Goal: Communication & Community: Answer question/provide support

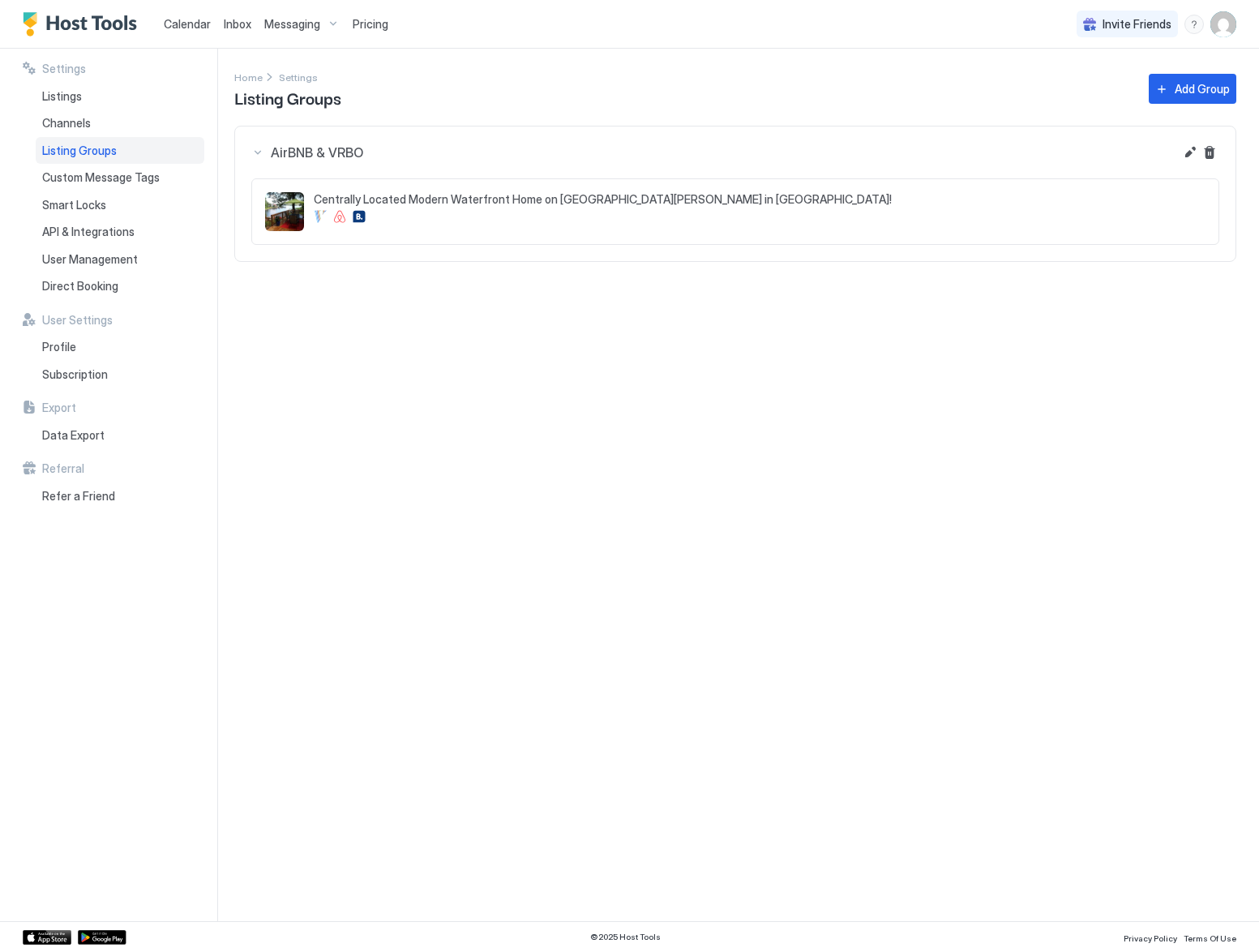
click at [97, 25] on img "Host Tools Logo" at bounding box center [84, 24] width 122 height 24
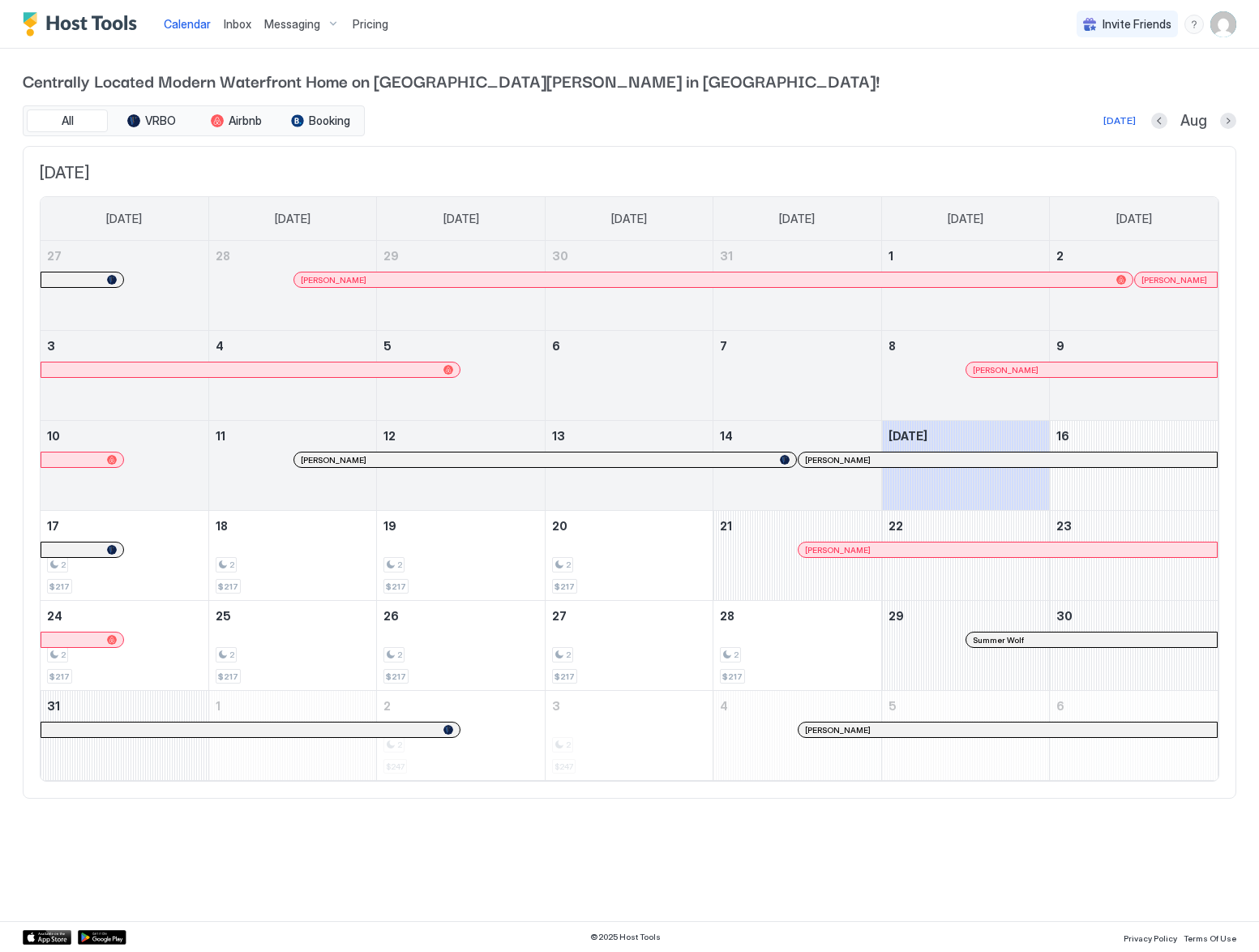
click at [235, 25] on span "Inbox" at bounding box center [238, 23] width 28 height 14
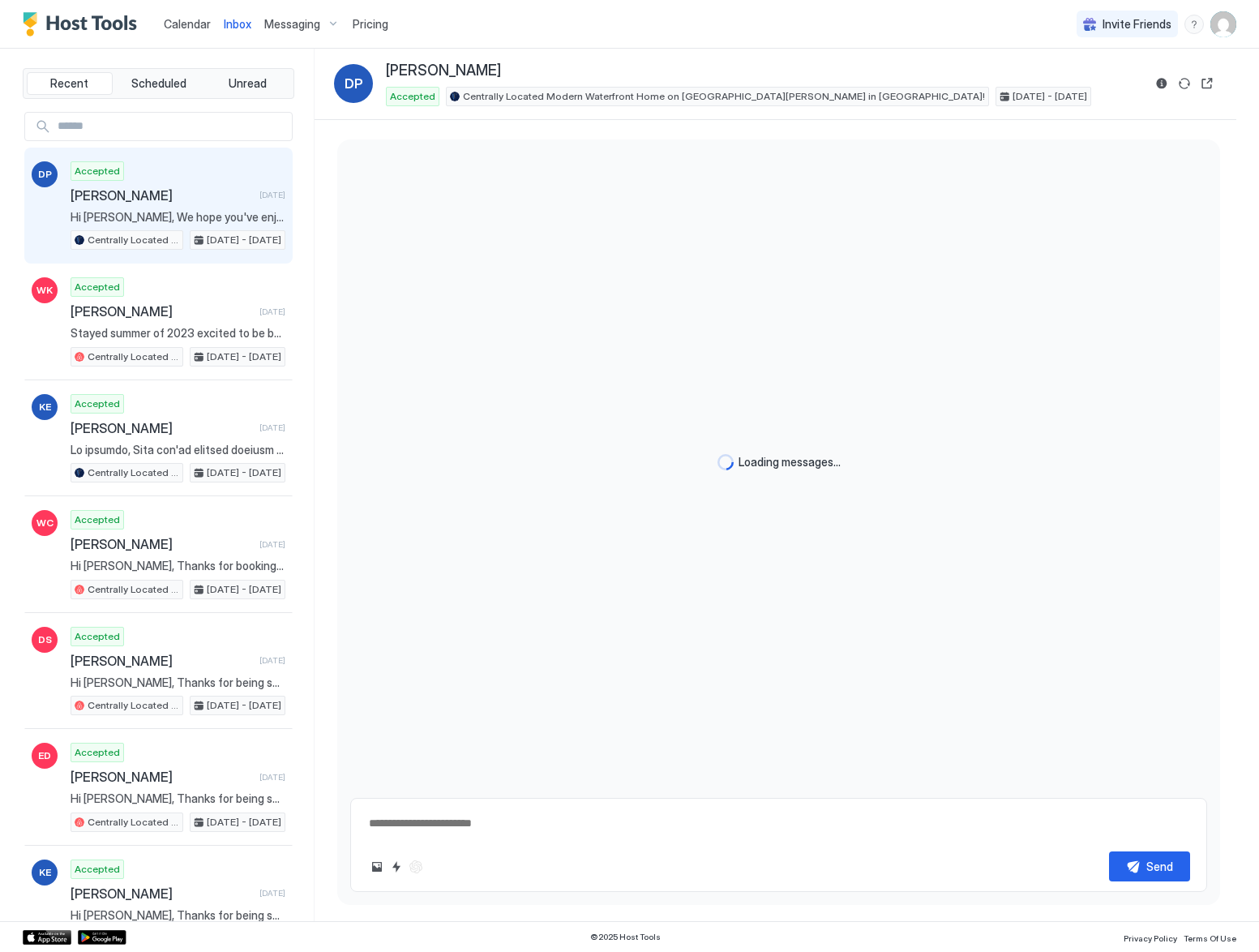
scroll to position [3076, 0]
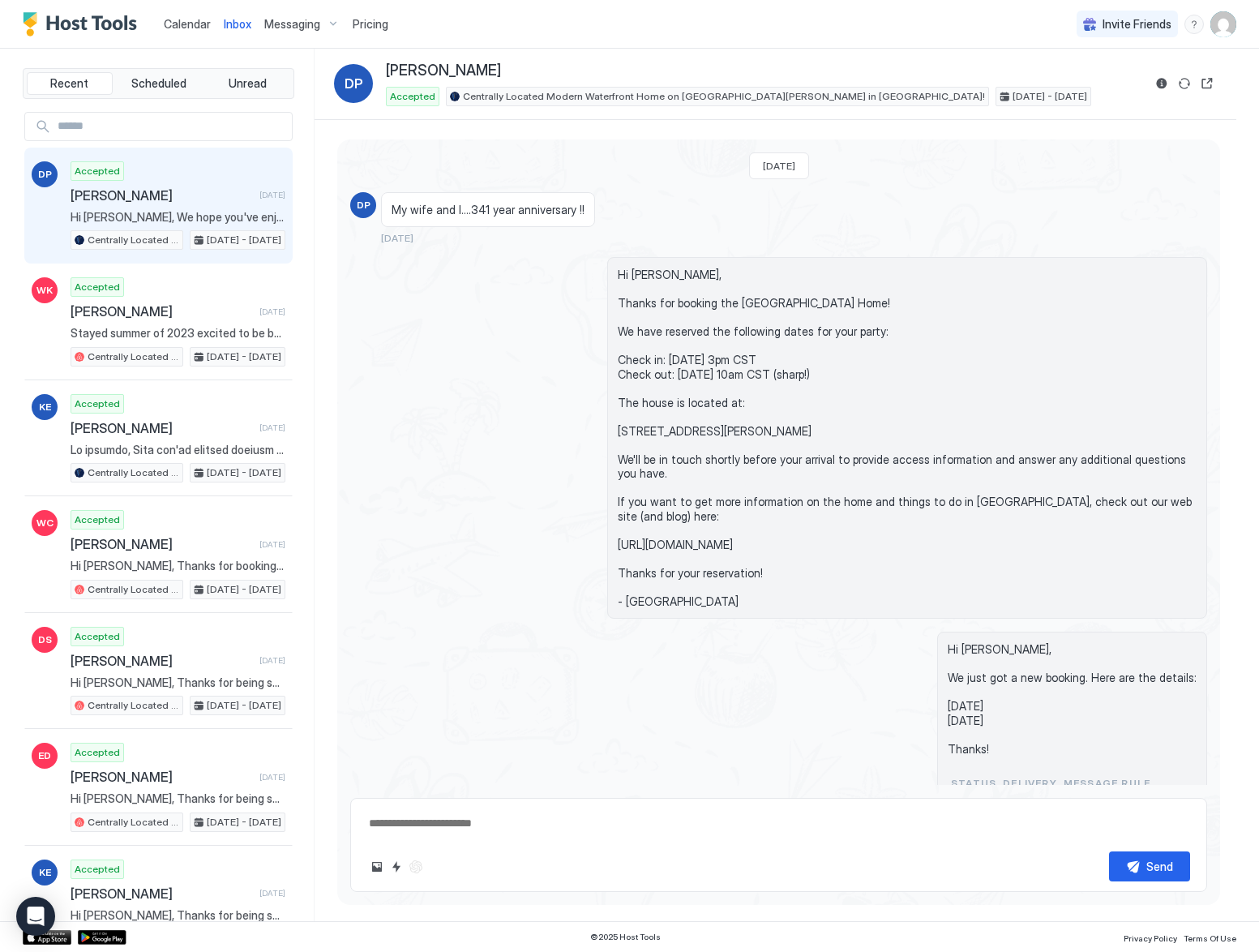
drag, startPoint x: 617, startPoint y: 275, endPoint x: 695, endPoint y: 627, distance: 360.5
click at [695, 619] on div "Hi [PERSON_NAME], Thanks for booking the [GEOGRAPHIC_DATA] Home! We have reserv…" at bounding box center [907, 437] width 600 height 362
copy span "Hi DOUGLAS, Thanks for booking the Hot Springs Lake Home! We have reserved the …"
click at [593, 700] on div "Hi Kim, We just got a new booking. Here are the details: Mon, August 11th Thu, …" at bounding box center [778, 725] width 857 height 187
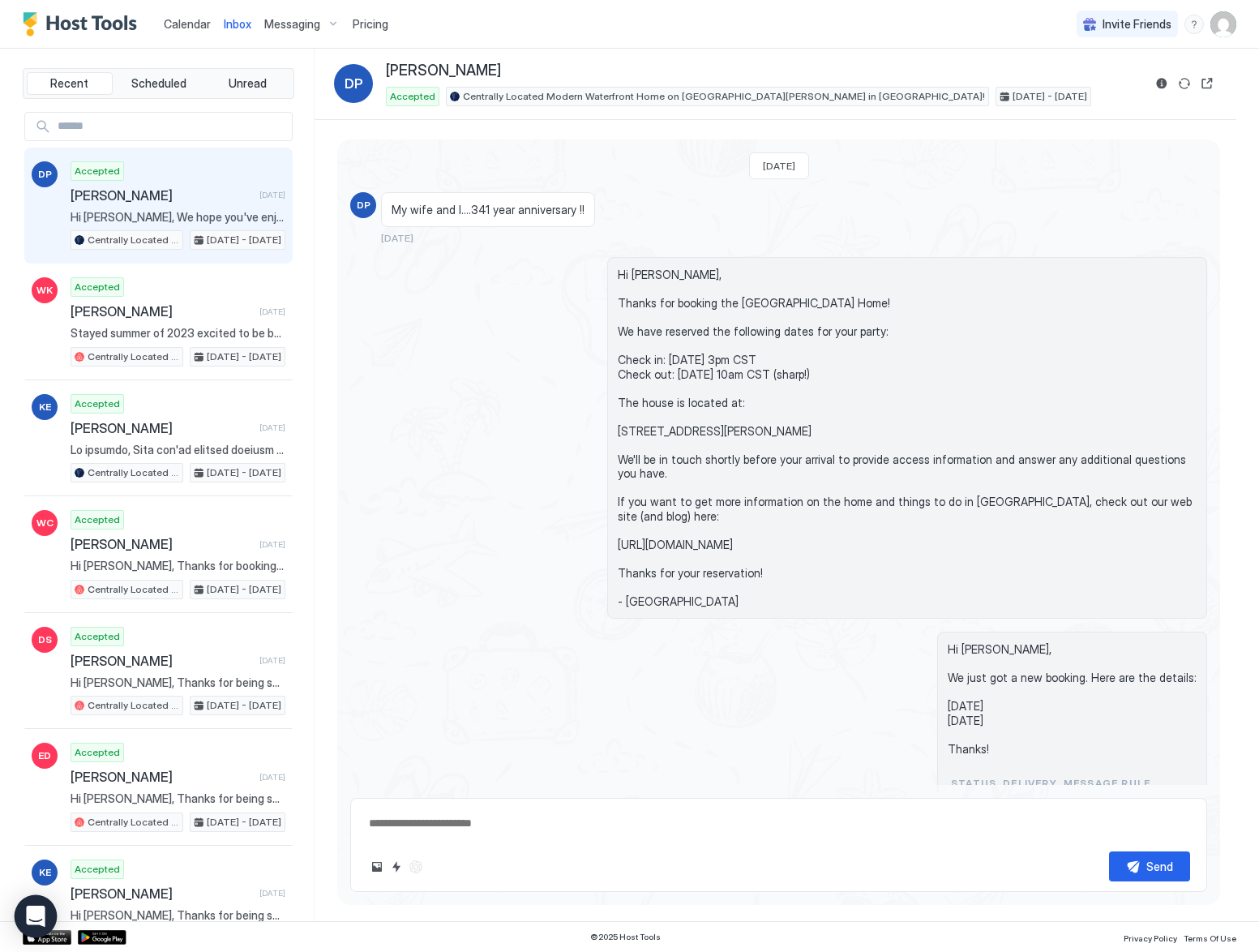
click at [39, 917] on icon "Open Intercom Messenger" at bounding box center [35, 916] width 18 height 21
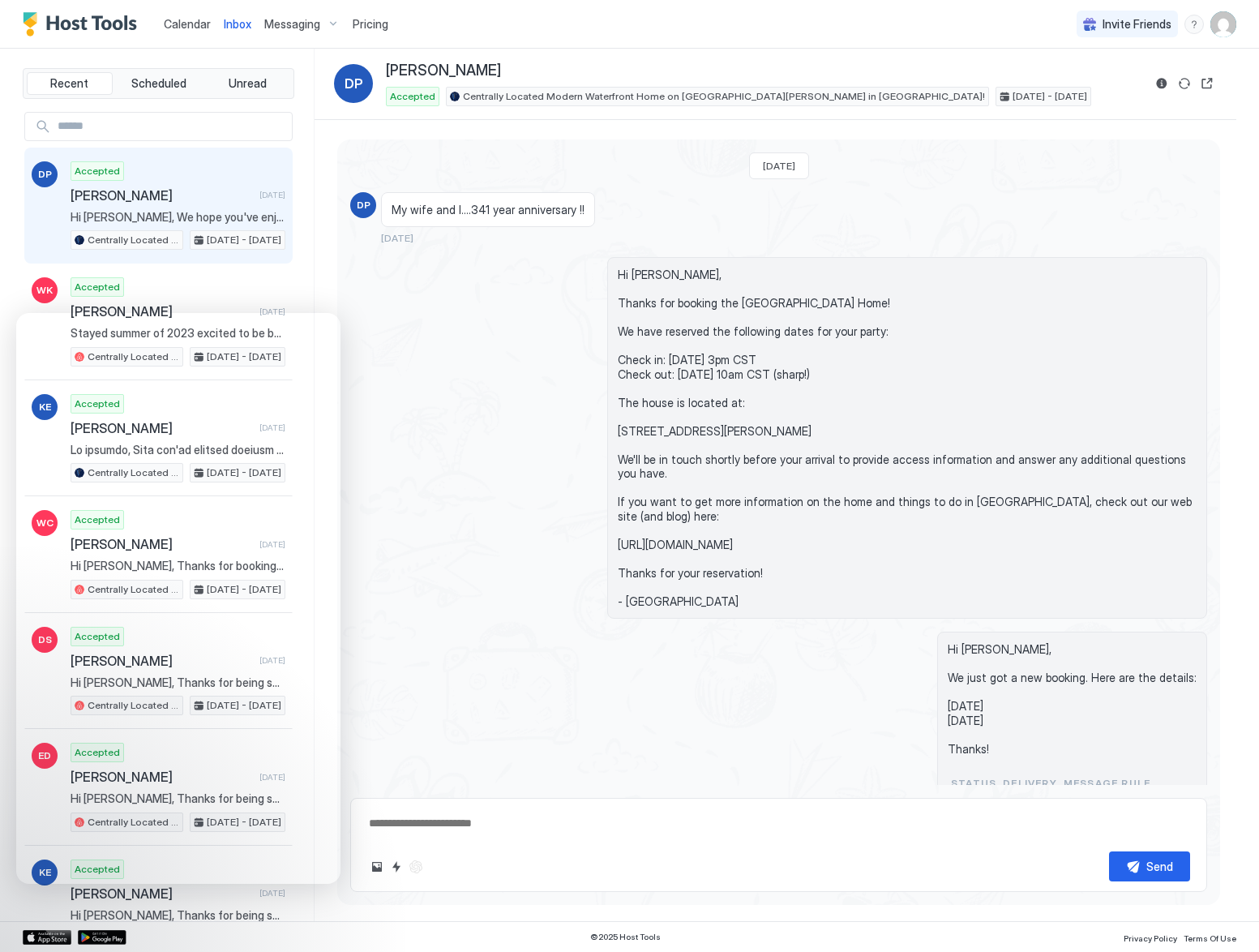
click at [1197, 24] on div "menu" at bounding box center [1194, 24] width 19 height 19
click at [1143, 74] on div "Running Status" at bounding box center [1101, 76] width 193 height 15
click at [1198, 20] on div "menu" at bounding box center [1194, 24] width 19 height 19
click at [1198, 20] on div at bounding box center [629, 476] width 1259 height 952
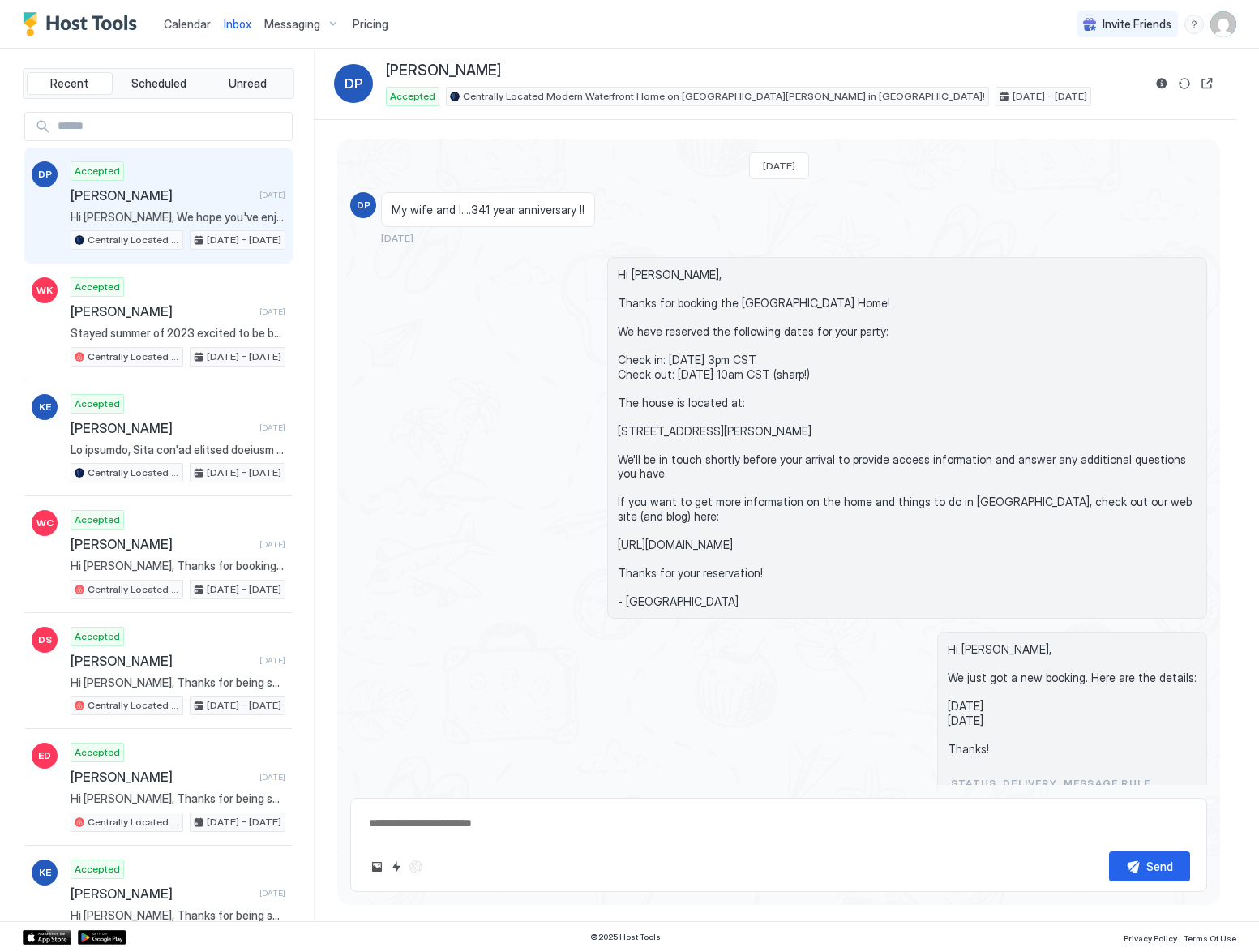
click at [413, 325] on div "Hi [PERSON_NAME], Thanks for booking the [GEOGRAPHIC_DATA] Home! We have reserv…" at bounding box center [778, 437] width 857 height 362
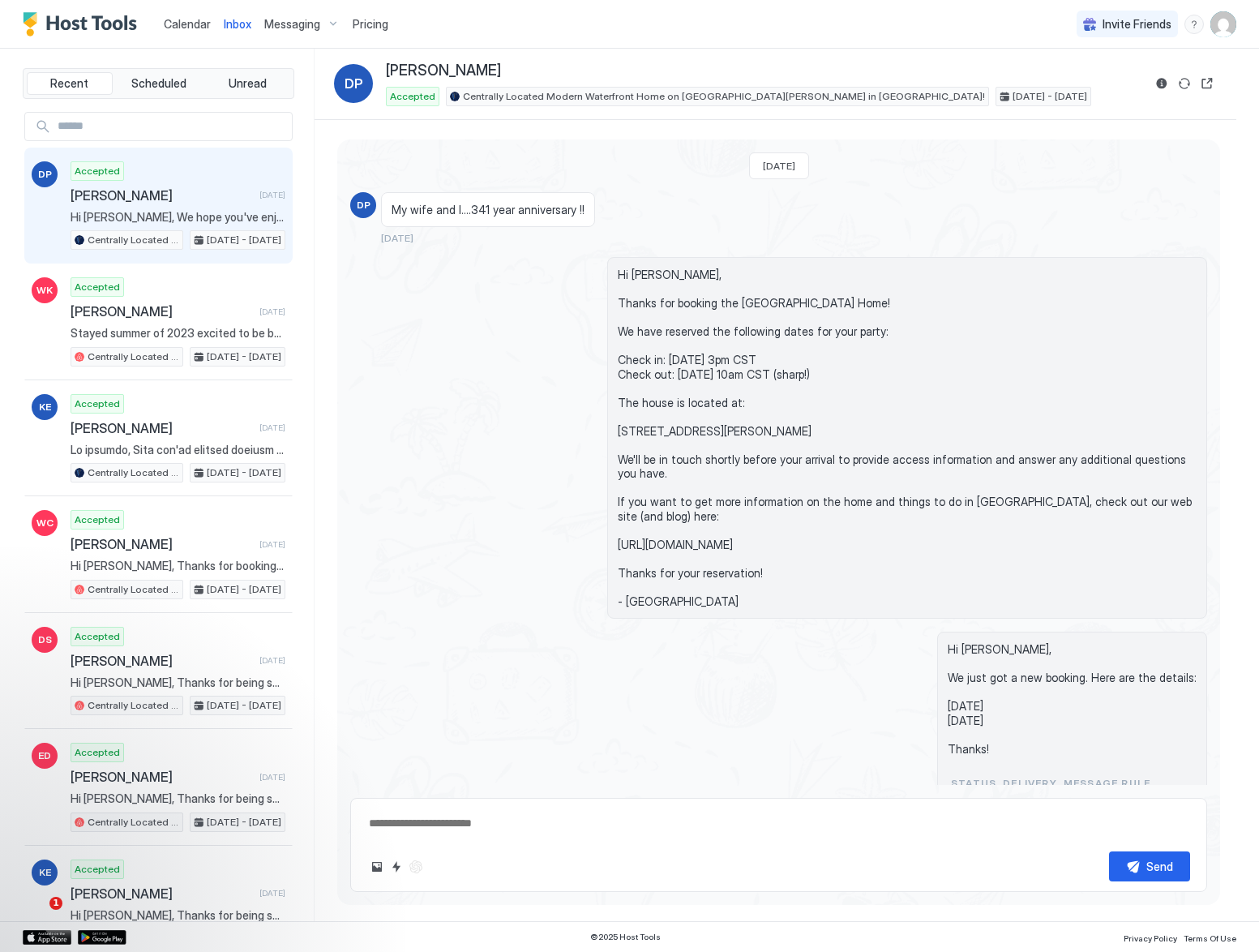
type textarea "*"
